Goal: Task Accomplishment & Management: Complete application form

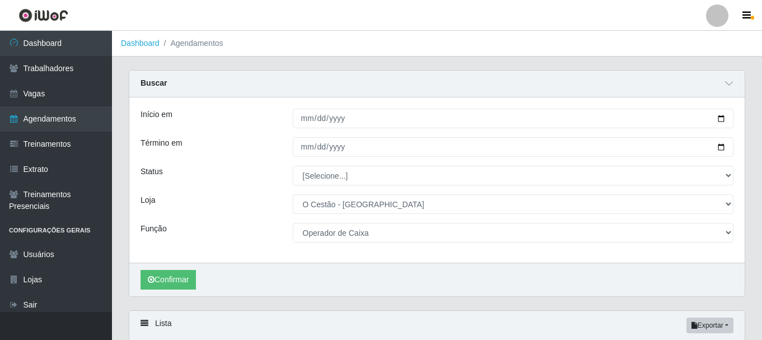
select select "238"
select select "22"
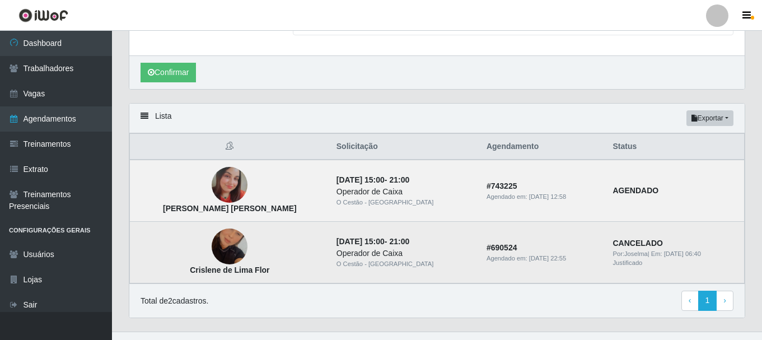
scroll to position [208, 0]
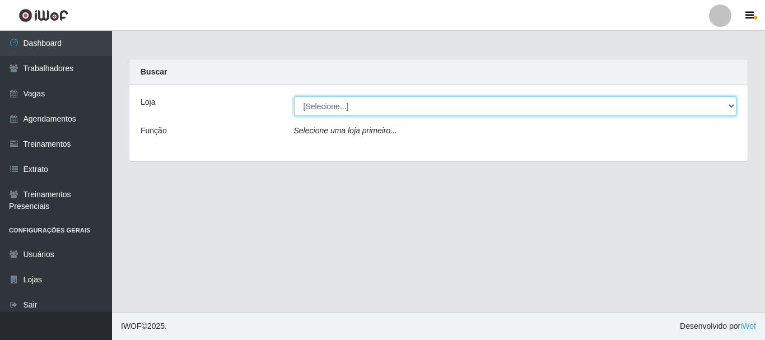
drag, startPoint x: 361, startPoint y: 106, endPoint x: 361, endPoint y: 113, distance: 6.2
click at [361, 106] on select "[Selecione...] O Cestão - Bayeux" at bounding box center [515, 106] width 443 height 20
select select "238"
click at [294, 96] on select "[Selecione...] O Cestão - Bayeux" at bounding box center [515, 106] width 443 height 20
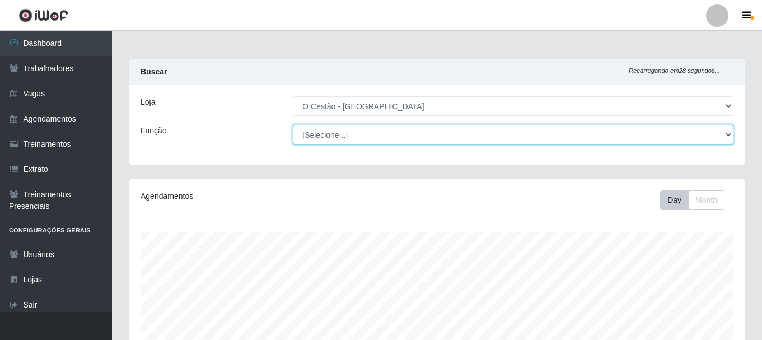
click at [352, 135] on select "[Selecione...] ASG ASG + ASG ++ Auxiliar de Estoque Auxiliar de Estoque + Auxil…" at bounding box center [513, 135] width 441 height 20
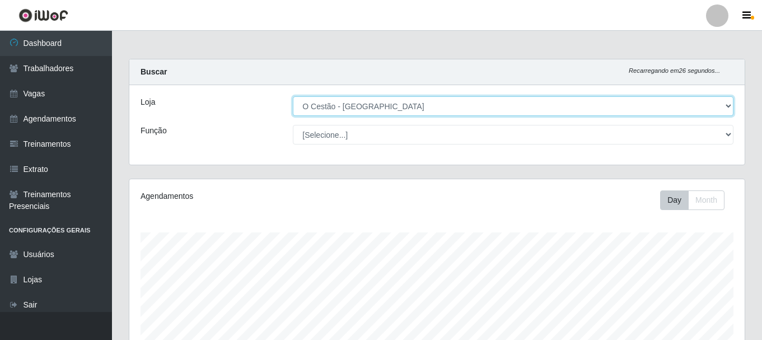
click at [392, 112] on select "[Selecione...] O Cestão - Bayeux" at bounding box center [513, 106] width 441 height 20
click at [293, 96] on select "[Selecione...] O Cestão - Bayeux" at bounding box center [513, 106] width 441 height 20
